Goal: Transaction & Acquisition: Purchase product/service

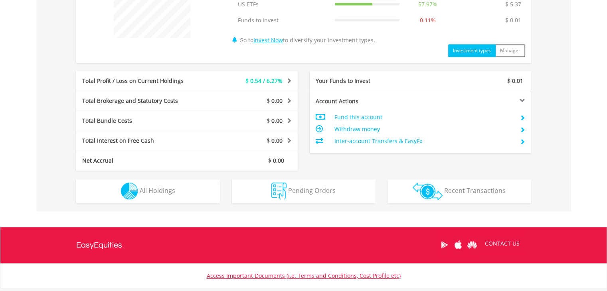
scroll to position [351, 0]
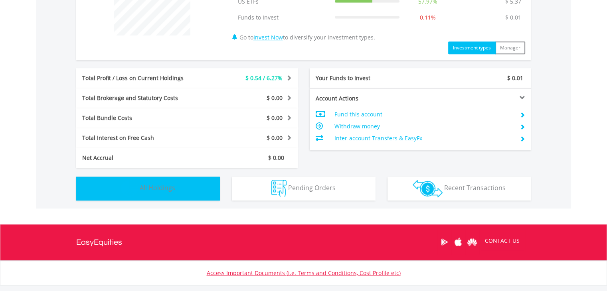
click at [164, 192] on button "Holdings All Holdings" at bounding box center [148, 189] width 144 height 24
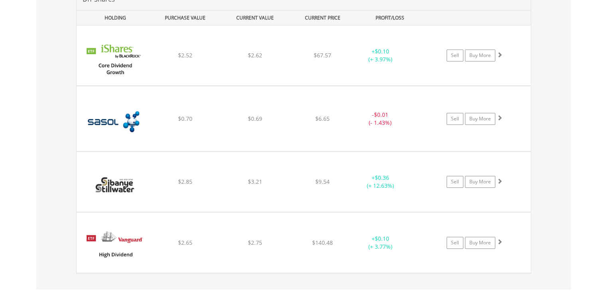
scroll to position [591, 0]
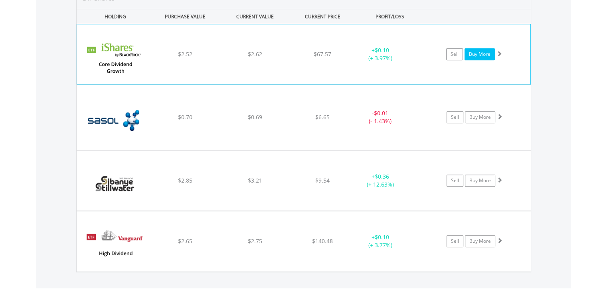
click at [476, 54] on link "Buy More" at bounding box center [479, 54] width 30 height 12
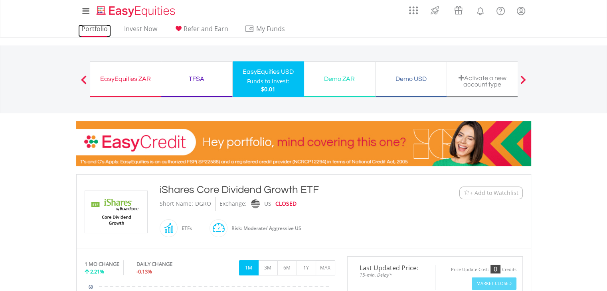
click at [83, 30] on link "Portfolio" at bounding box center [94, 31] width 33 height 12
